Goal: Obtain resource: Download file/media

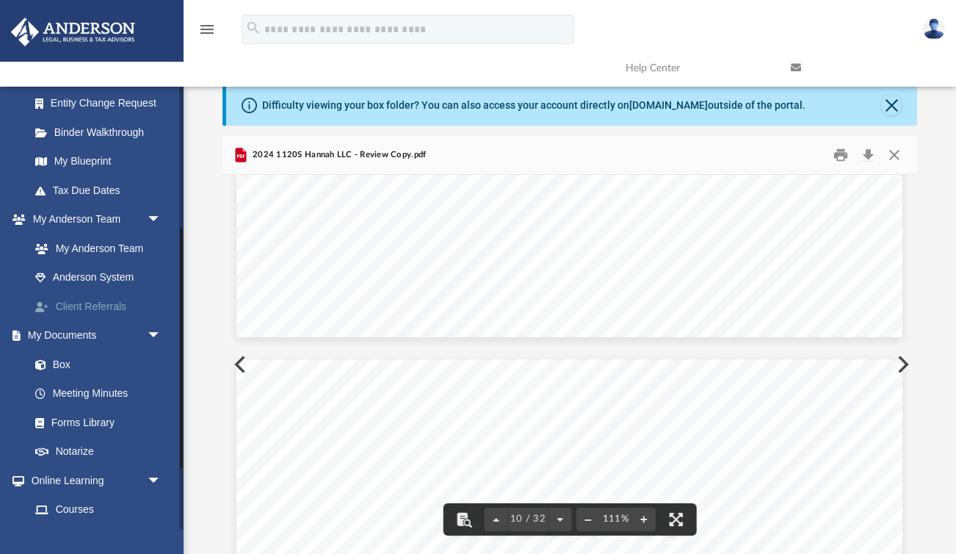
scroll to position [7775, 0]
click at [71, 361] on link "Box" at bounding box center [102, 364] width 163 height 29
click at [66, 363] on link "Box" at bounding box center [102, 364] width 163 height 29
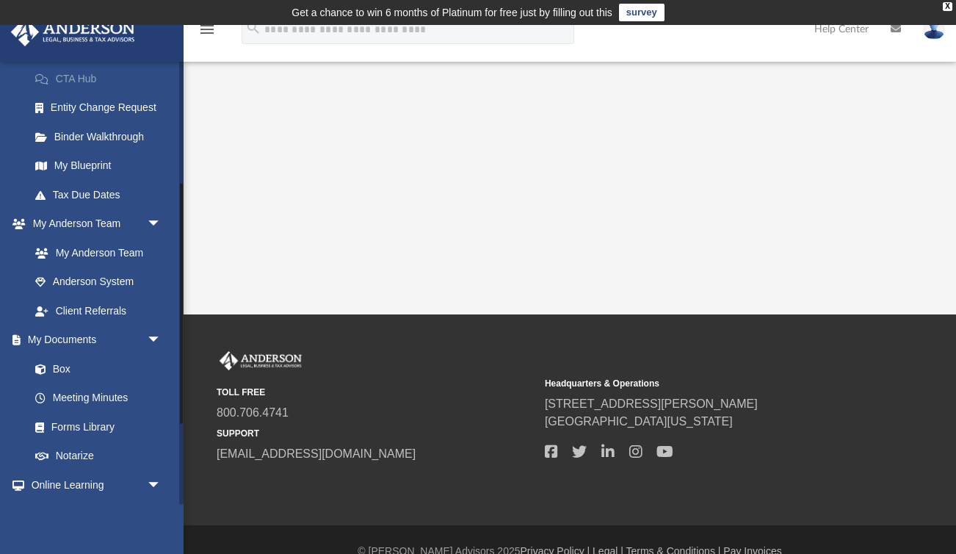
scroll to position [237, 0]
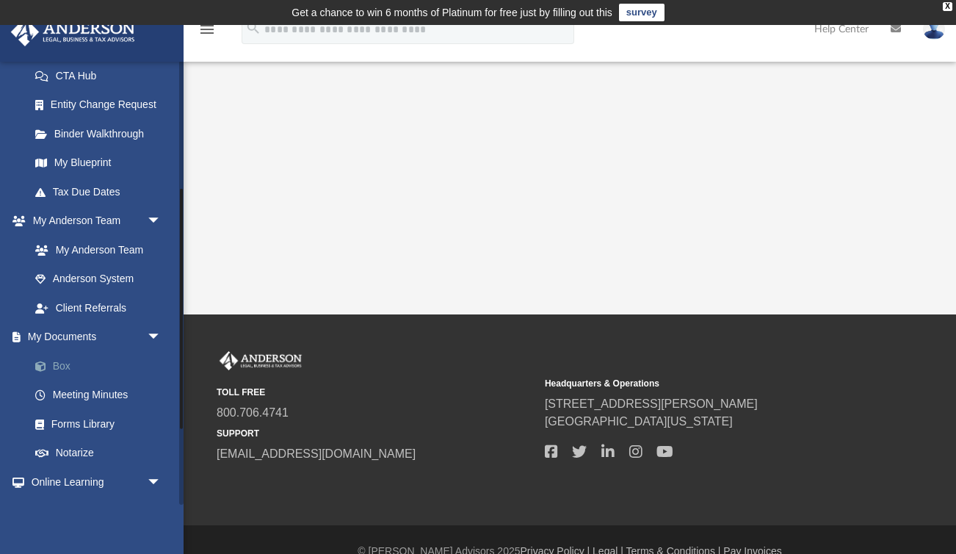
click at [71, 366] on link "Box" at bounding box center [102, 365] width 163 height 29
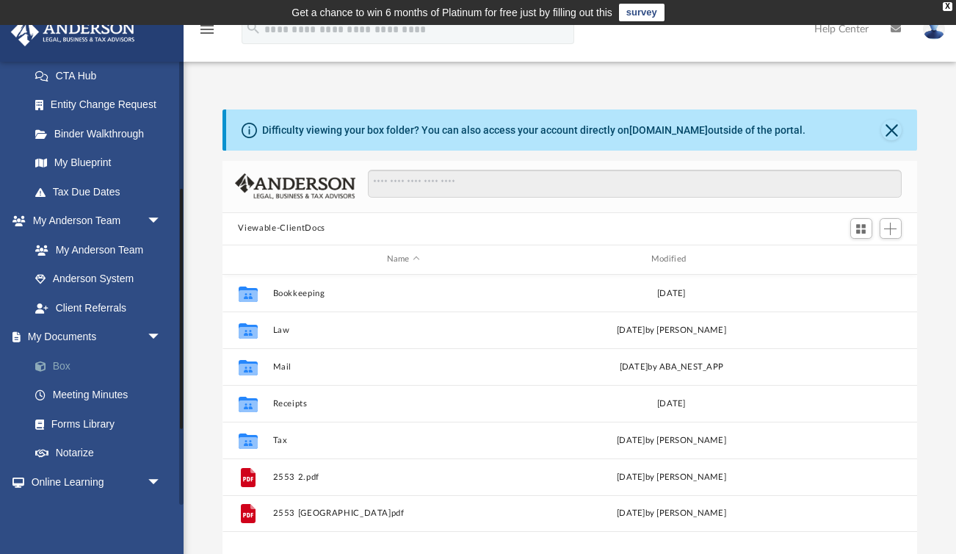
scroll to position [333, 695]
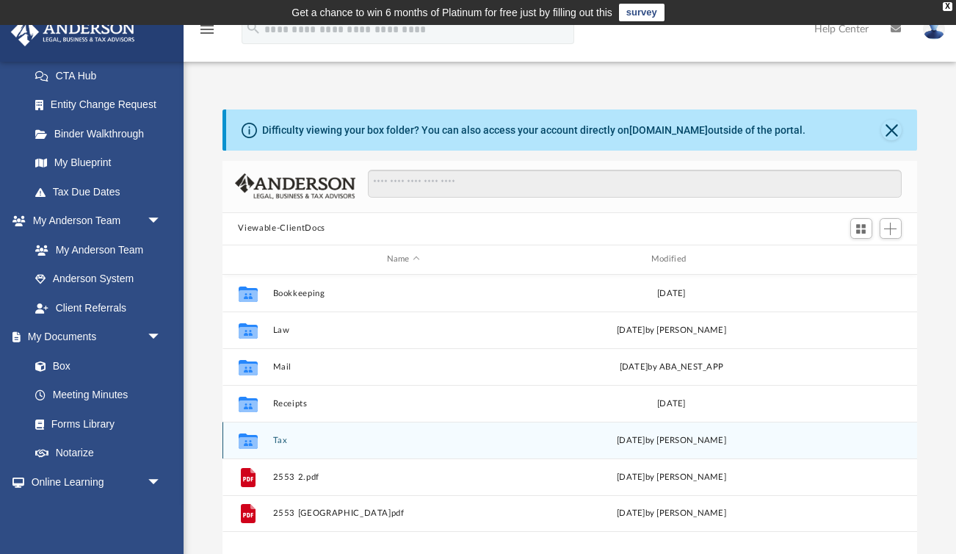
click at [279, 439] on button "Tax" at bounding box center [403, 441] width 261 height 10
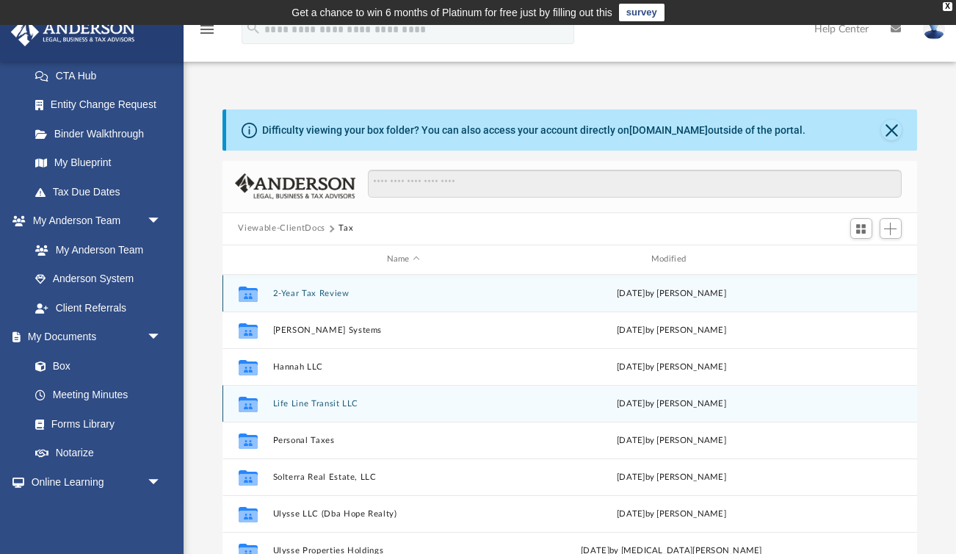
scroll to position [14, 0]
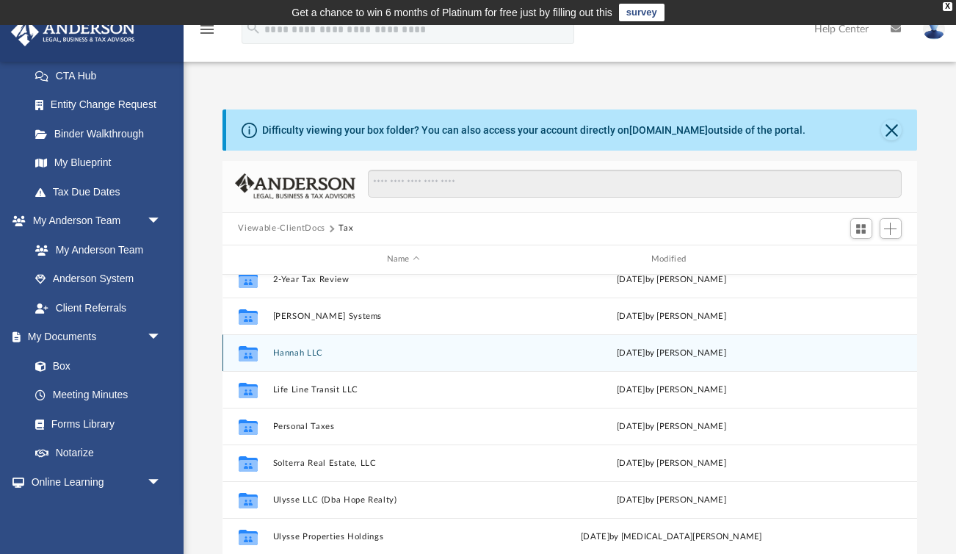
click at [312, 358] on div "Collaborated Folder Hannah LLC Wed Aug 20 2025 by Jasmine Splunge" at bounding box center [571, 352] width 696 height 37
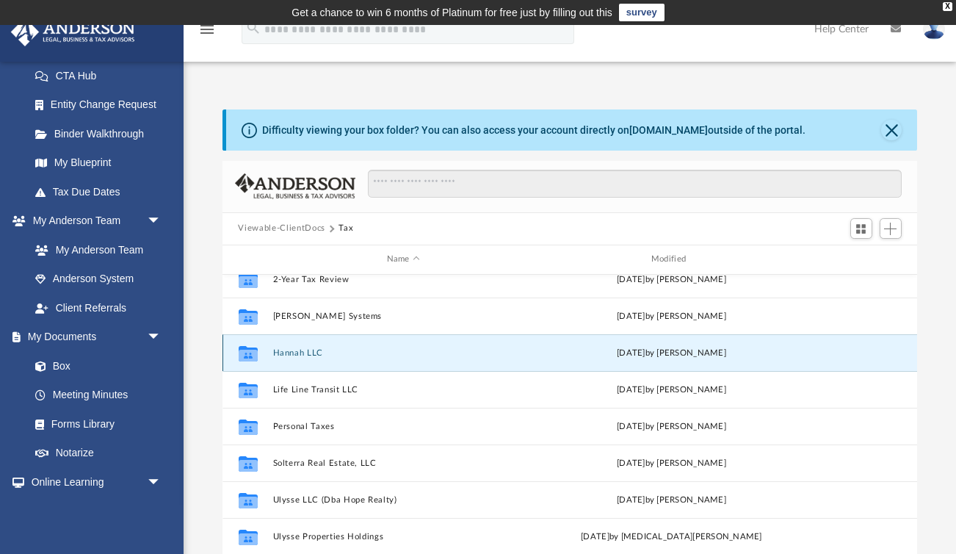
click at [311, 352] on button "Hannah LLC" at bounding box center [403, 353] width 261 height 10
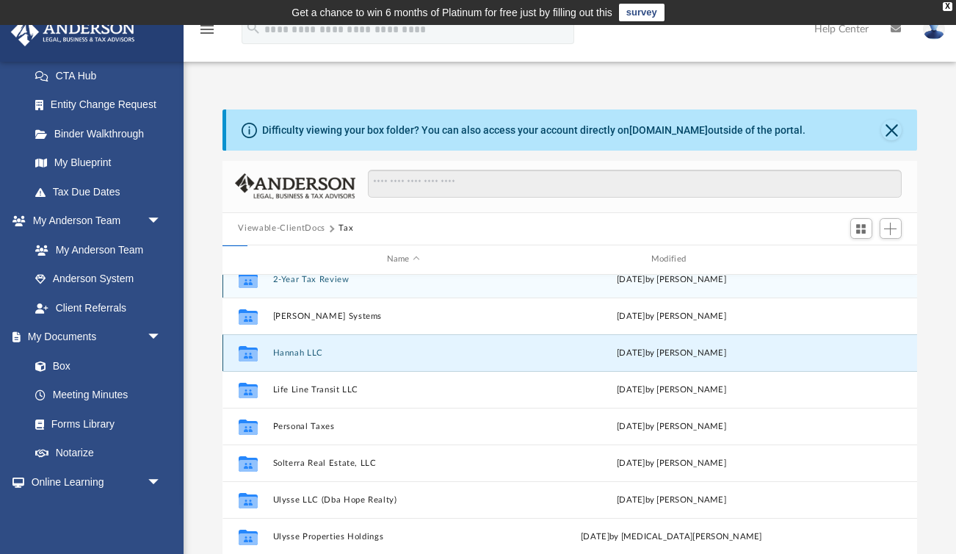
scroll to position [0, 0]
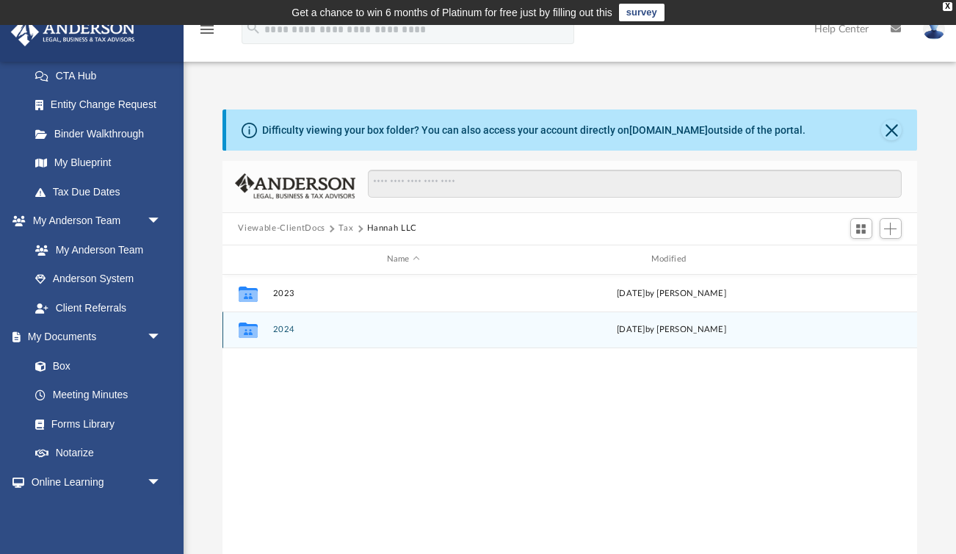
click at [278, 333] on button "2024" at bounding box center [403, 330] width 261 height 10
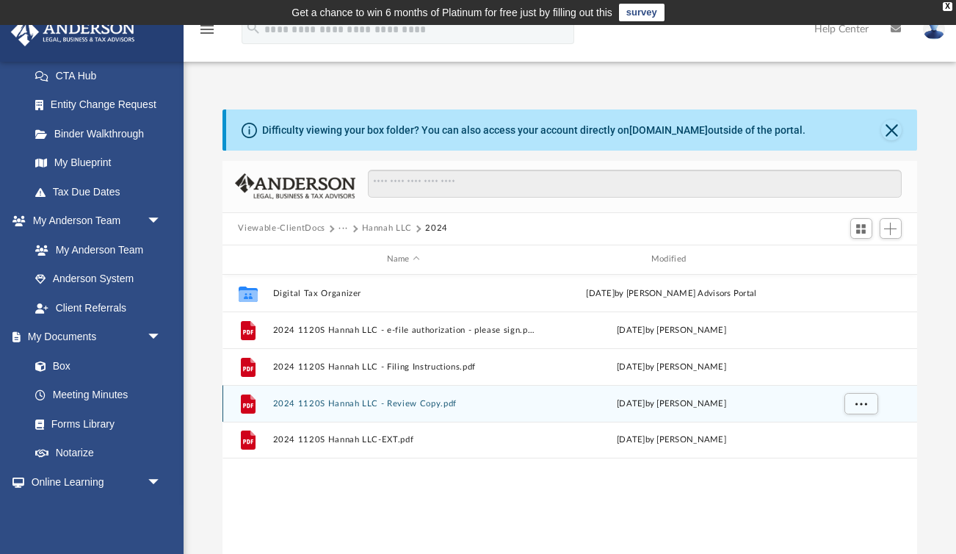
click at [402, 401] on button "2024 1120S Hannah LLC - Review Copy.pdf" at bounding box center [403, 404] width 261 height 10
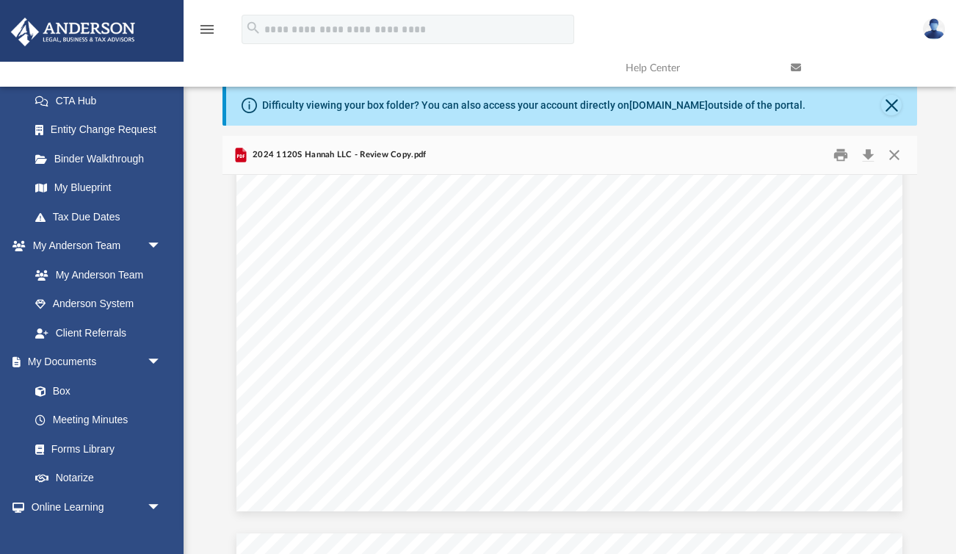
scroll to position [8493, 0]
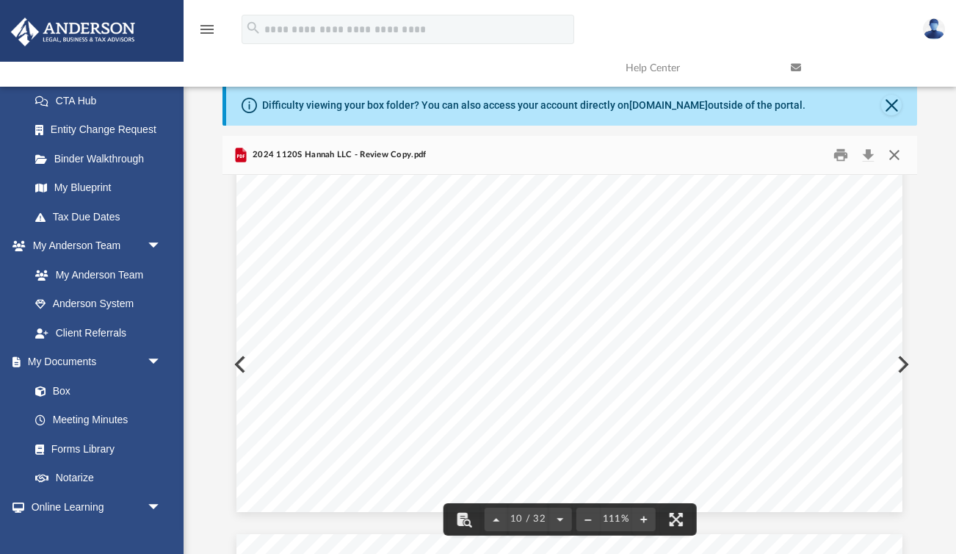
click at [893, 154] on button "Close" at bounding box center [894, 154] width 26 height 23
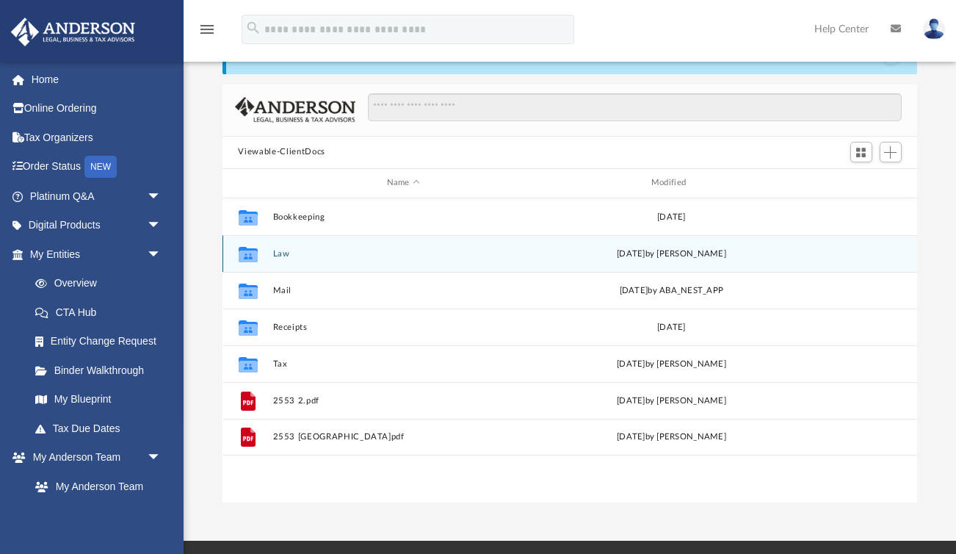
scroll to position [80, 0]
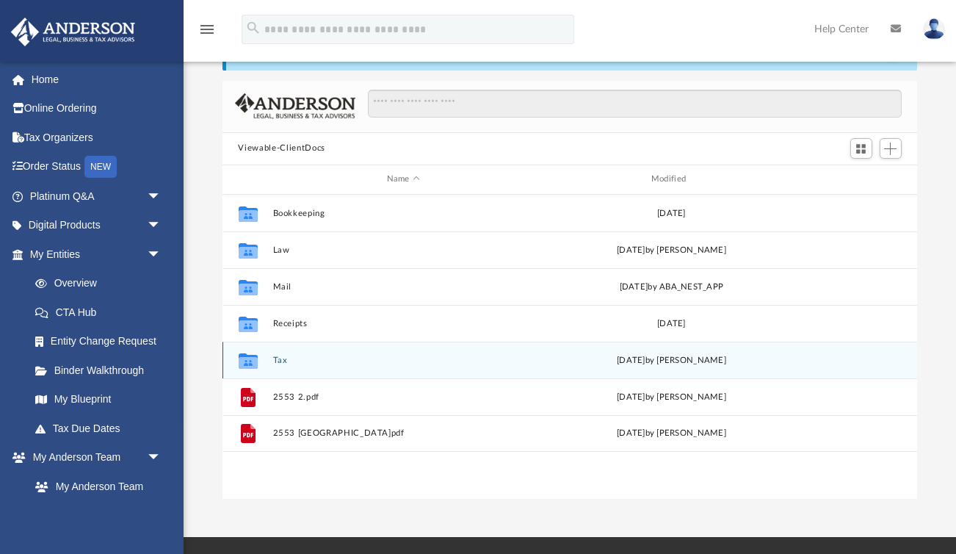
click at [278, 357] on button "Tax" at bounding box center [403, 361] width 261 height 10
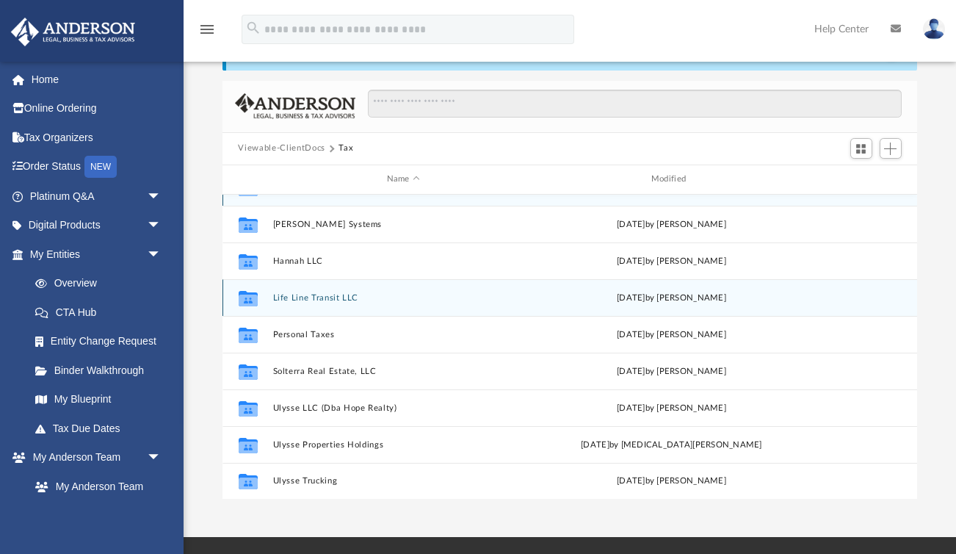
scroll to position [0, 0]
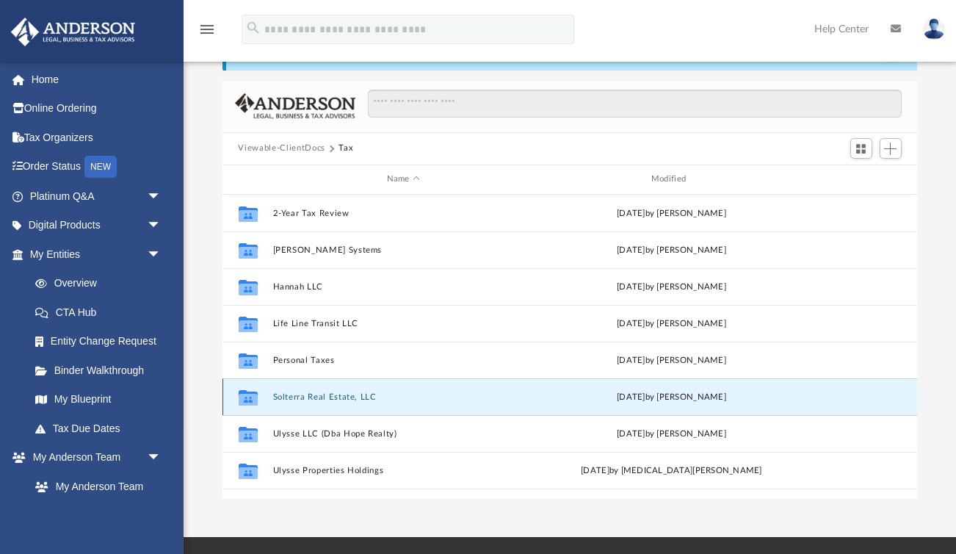
click at [307, 397] on button "Solterra Real Estate, LLC" at bounding box center [403, 397] width 261 height 10
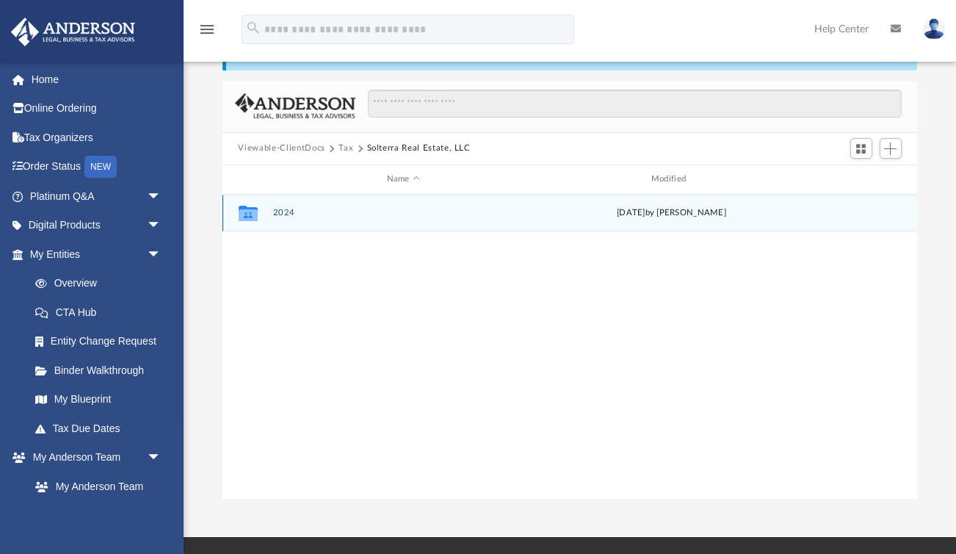
click at [281, 216] on button "2024" at bounding box center [403, 213] width 261 height 10
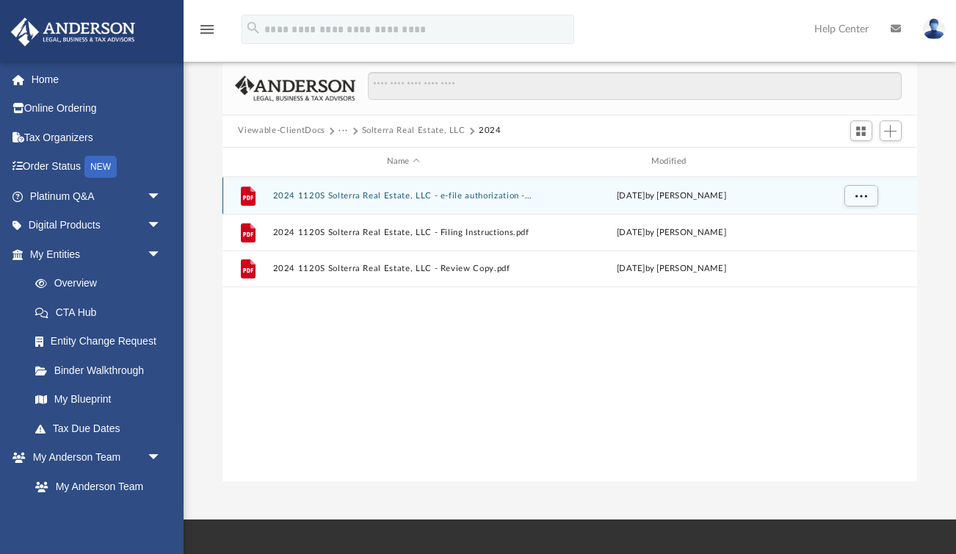
scroll to position [96, 0]
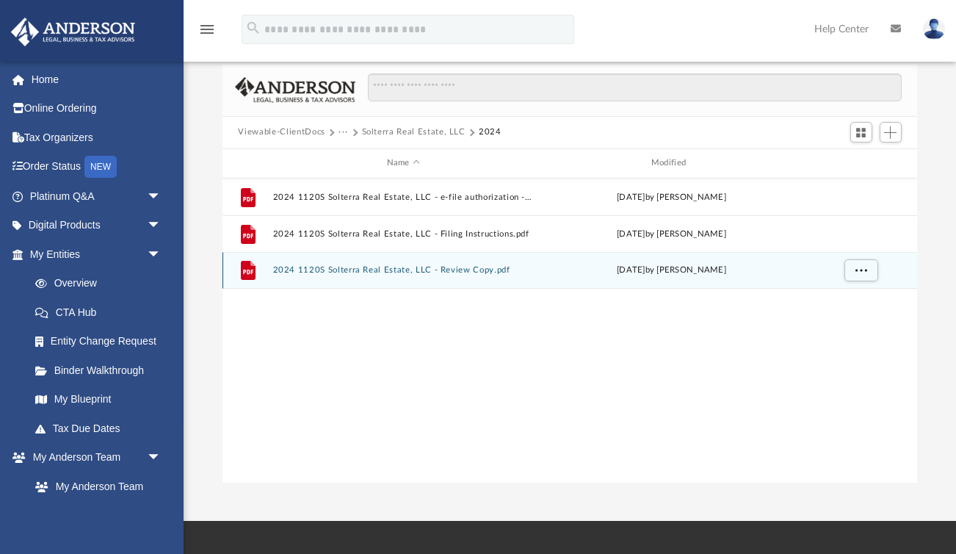
click at [374, 271] on button "2024 1120S Solterra Real Estate, LLC - Review Copy.pdf" at bounding box center [403, 270] width 261 height 10
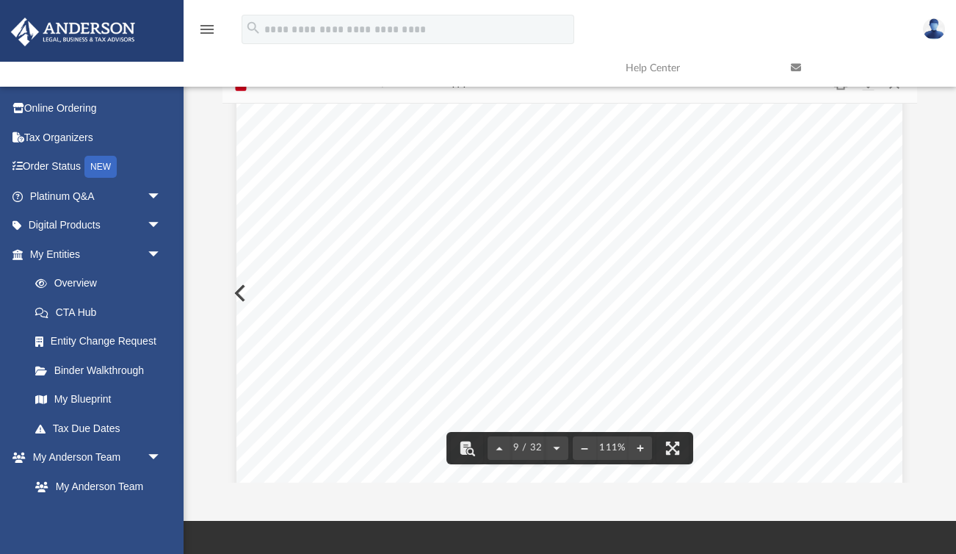
scroll to position [7463, 0]
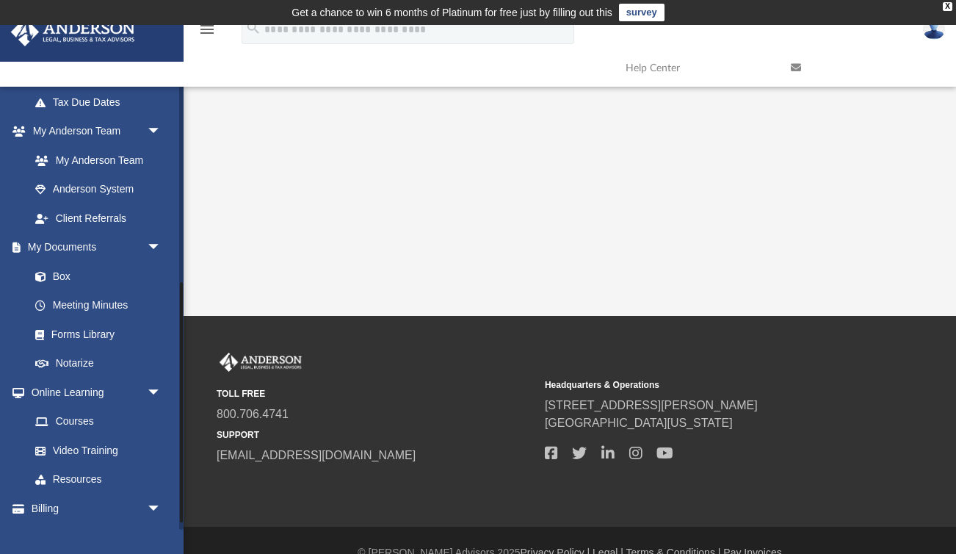
scroll to position [364, 0]
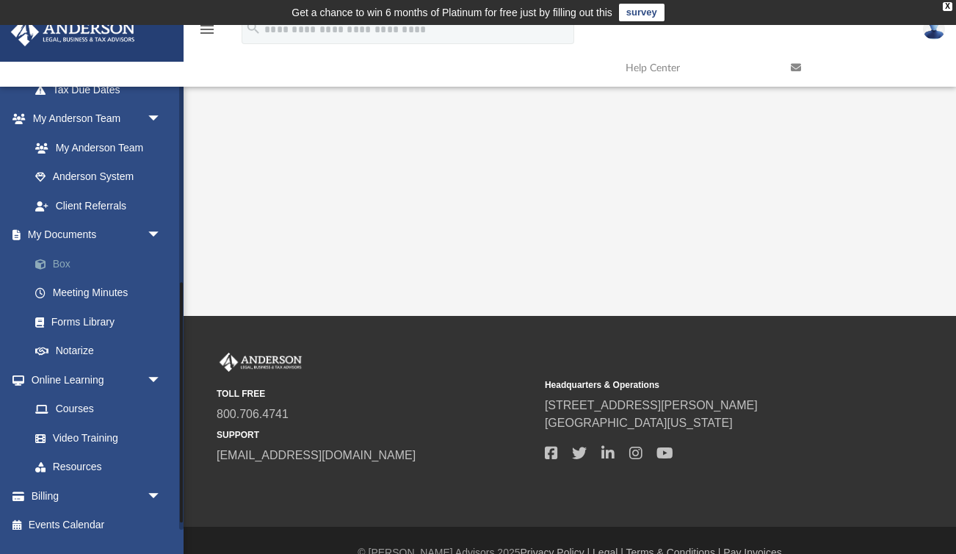
click at [69, 261] on link "Box" at bounding box center [102, 263] width 163 height 29
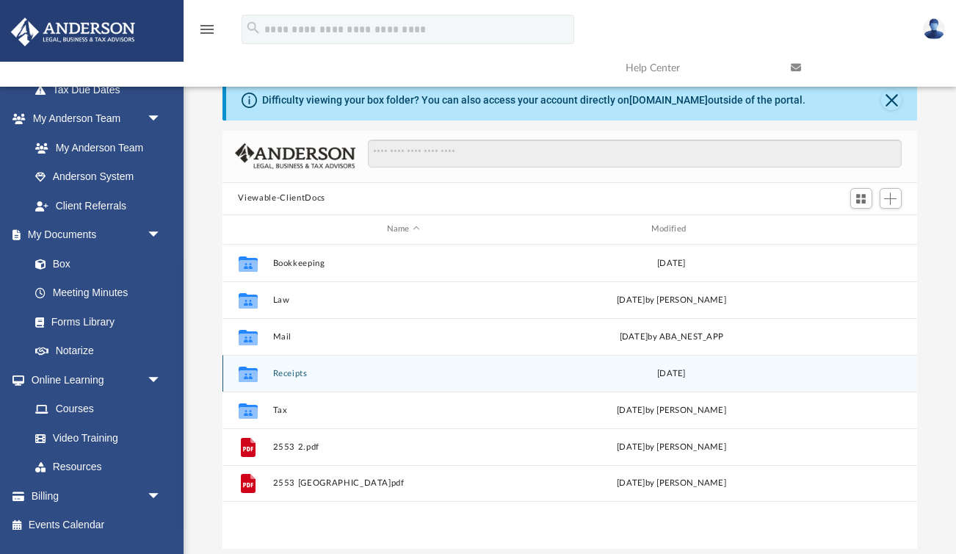
scroll to position [36, 0]
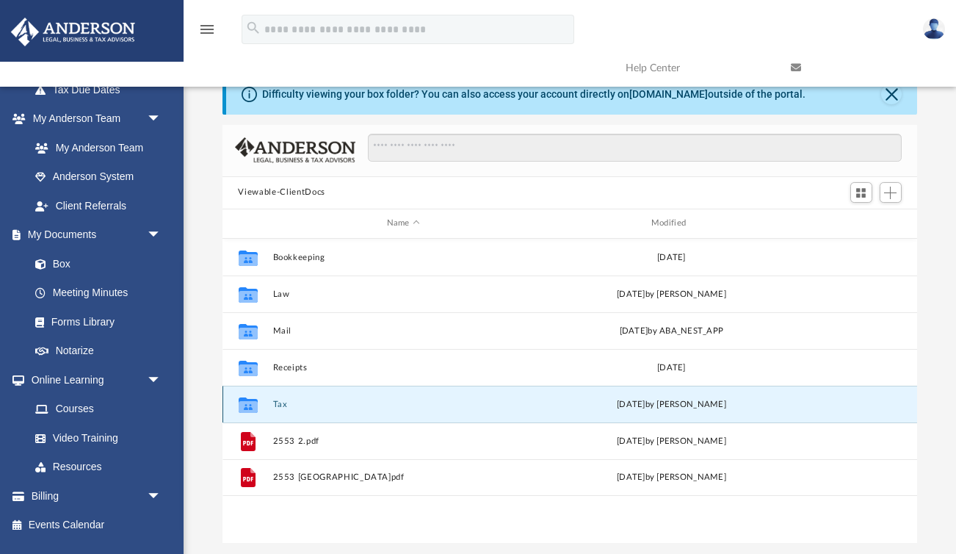
click at [284, 403] on button "Tax" at bounding box center [403, 405] width 261 height 10
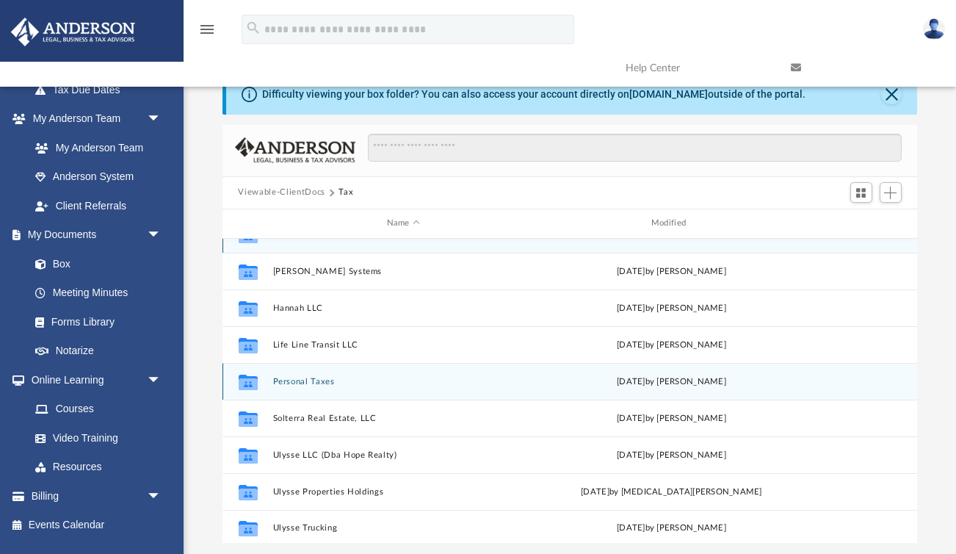
scroll to position [26, 0]
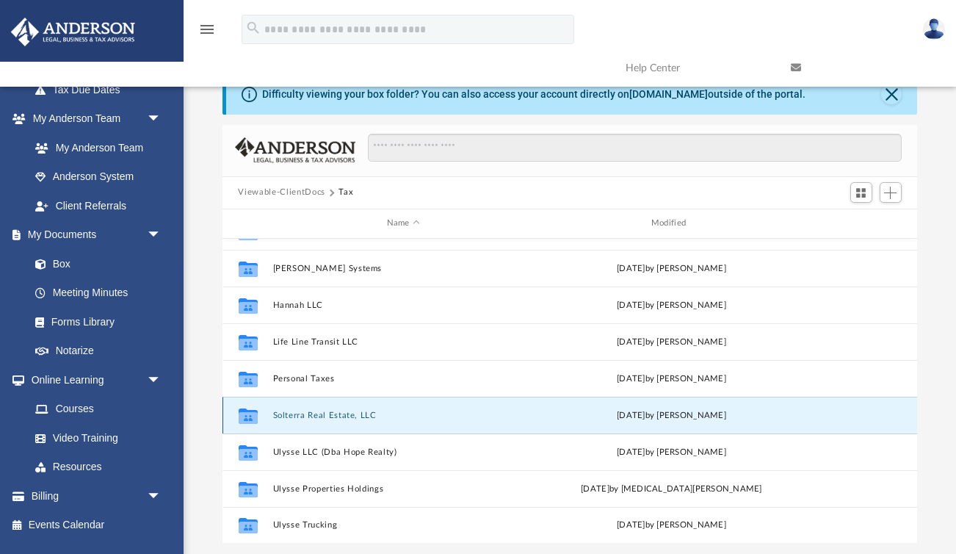
click at [332, 411] on button "Solterra Real Estate, LLC" at bounding box center [403, 416] width 261 height 10
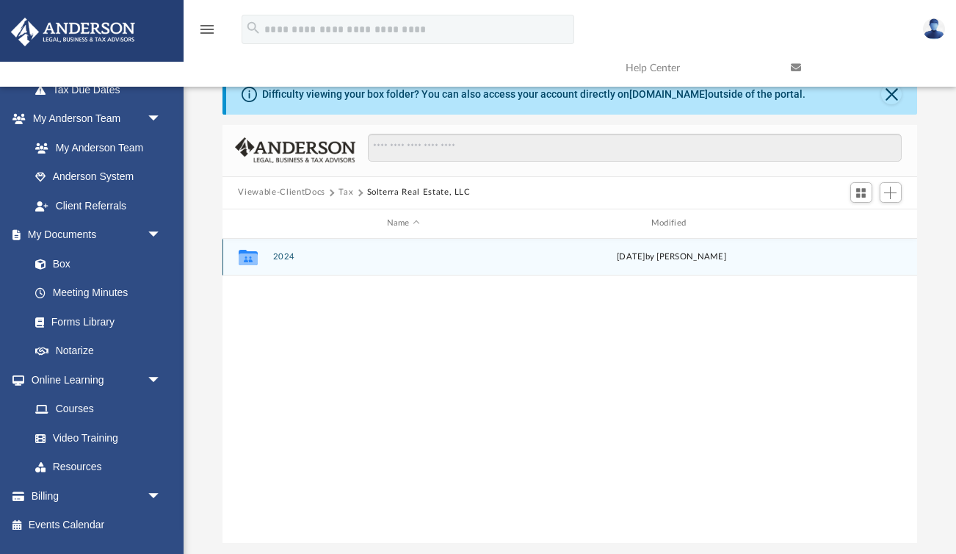
scroll to position [0, 0]
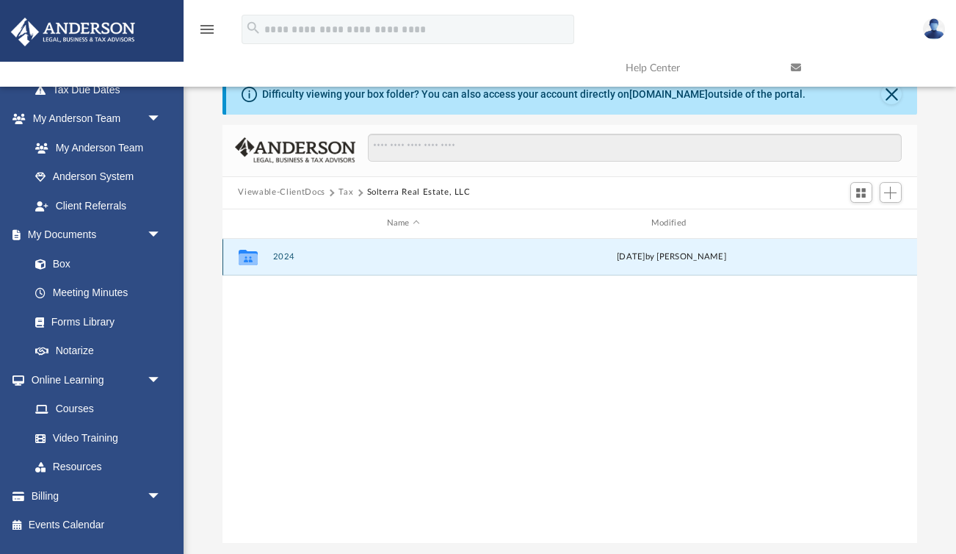
click at [282, 252] on button "2024" at bounding box center [403, 257] width 261 height 10
